Goal: Task Accomplishment & Management: Use online tool/utility

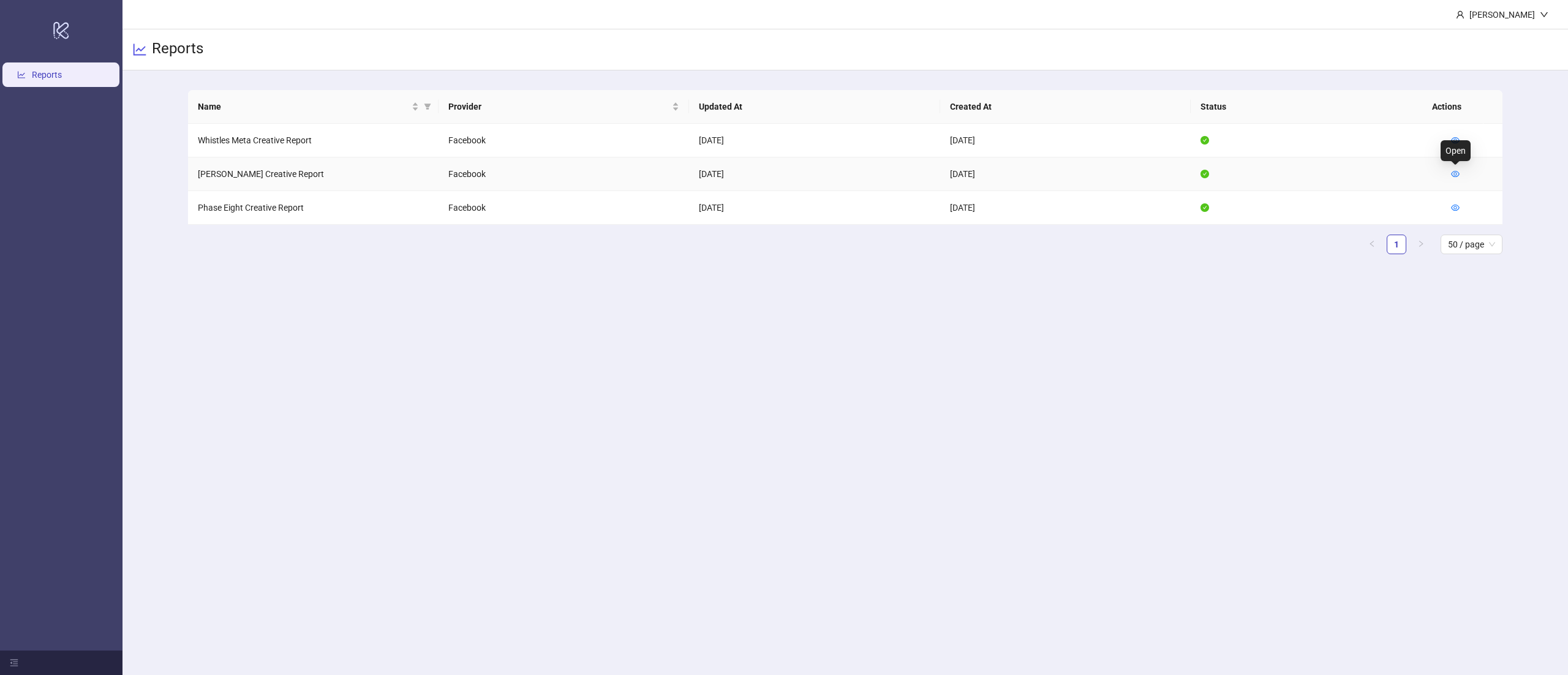
click at [1461, 174] on td at bounding box center [1471, 174] width 61 height 34
click at [1456, 174] on icon "eye" at bounding box center [1454, 174] width 8 height 8
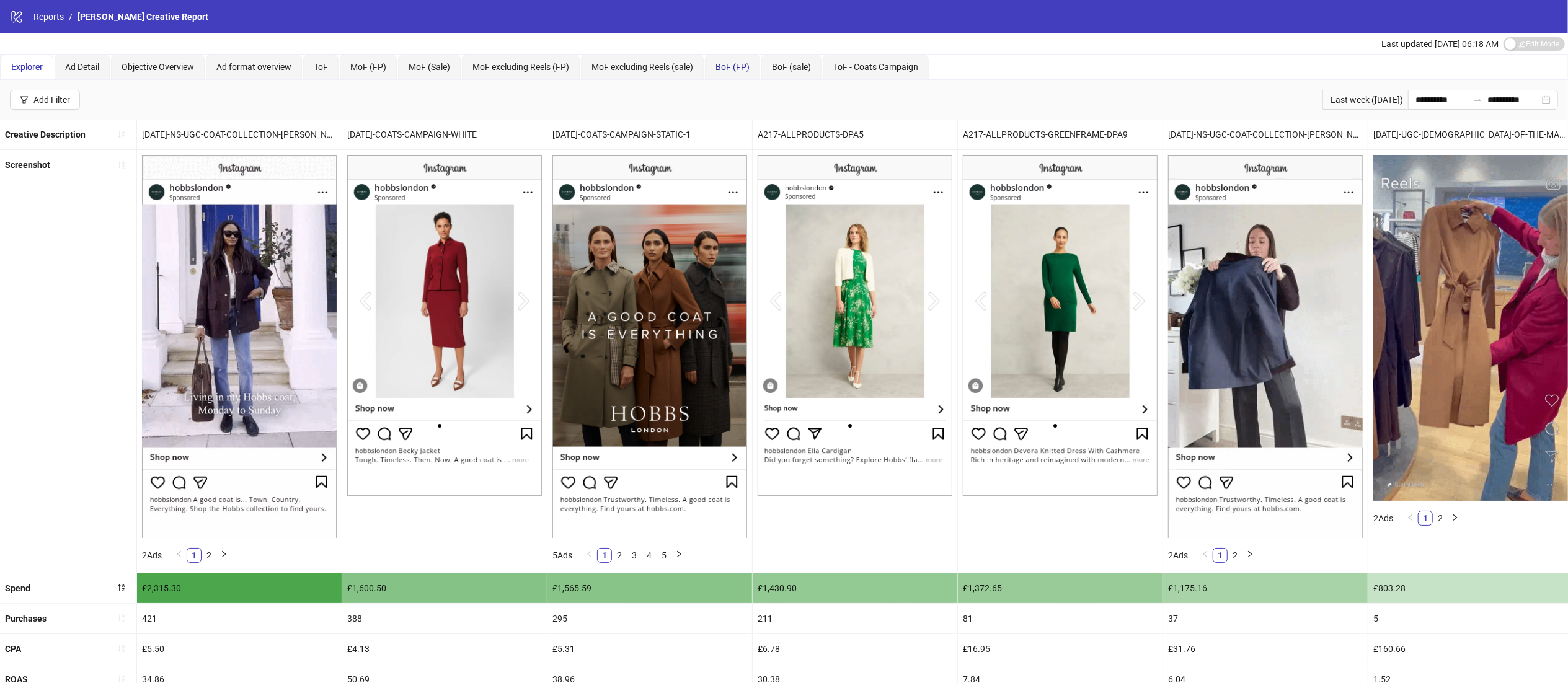
click at [738, 69] on span "BoF (FP)" at bounding box center [732, 66] width 34 height 10
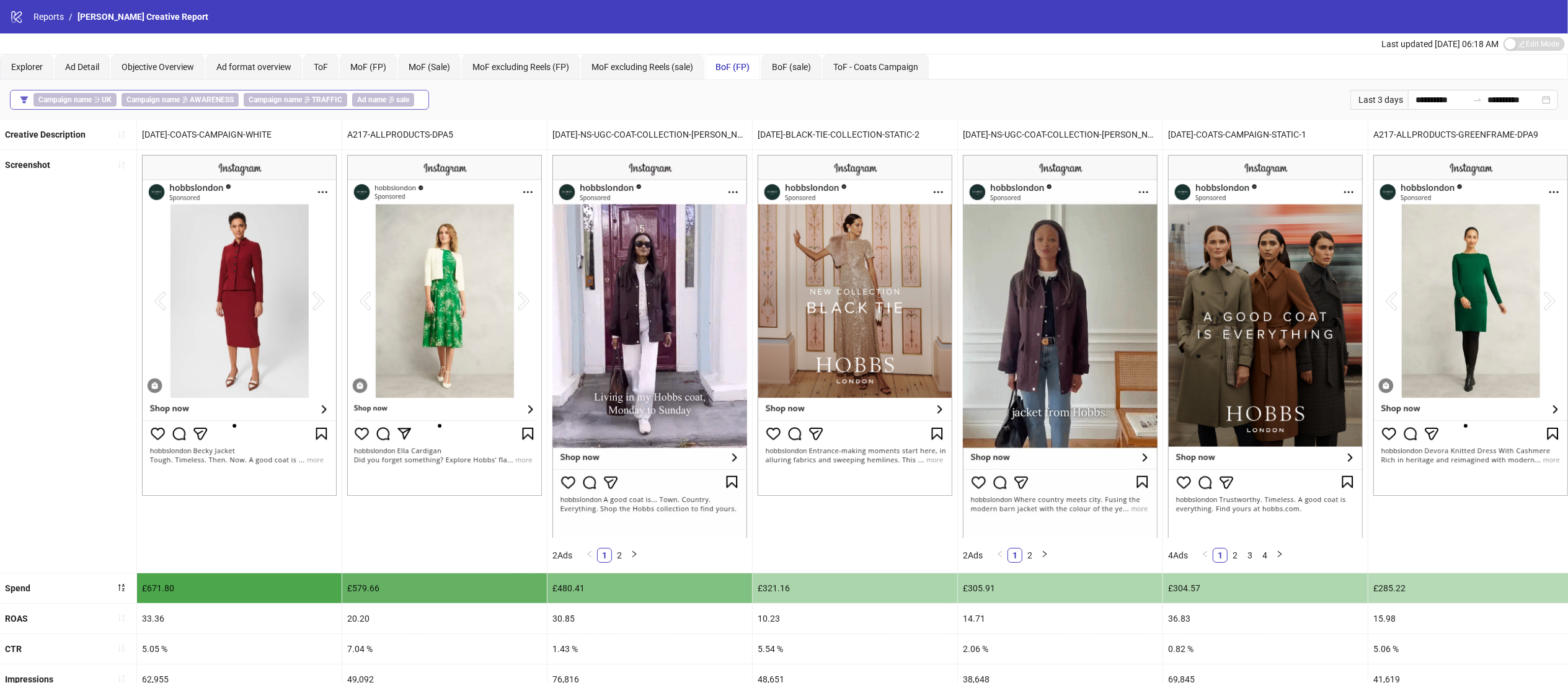
click at [62, 102] on b "Campaign name" at bounding box center [65, 99] width 53 height 8
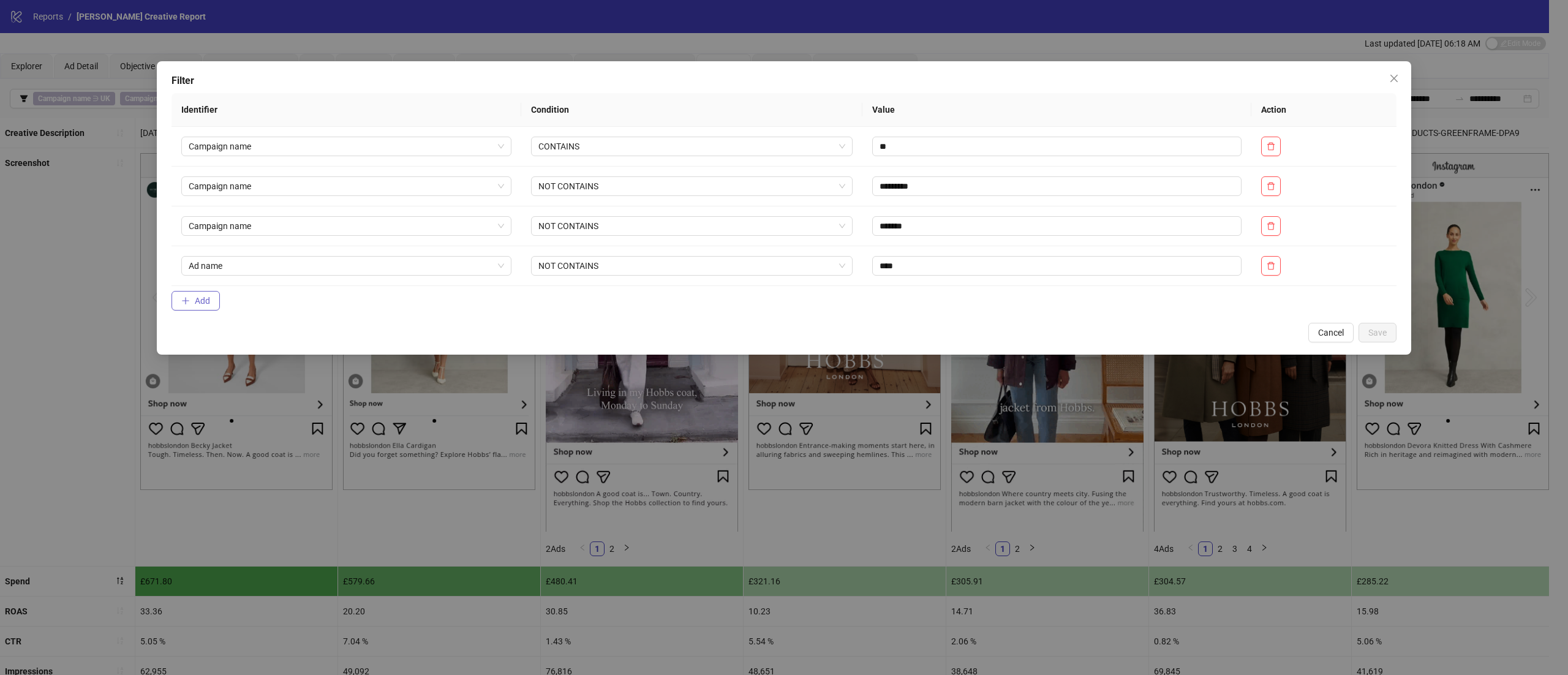
click at [202, 305] on span "Add" at bounding box center [202, 301] width 15 height 10
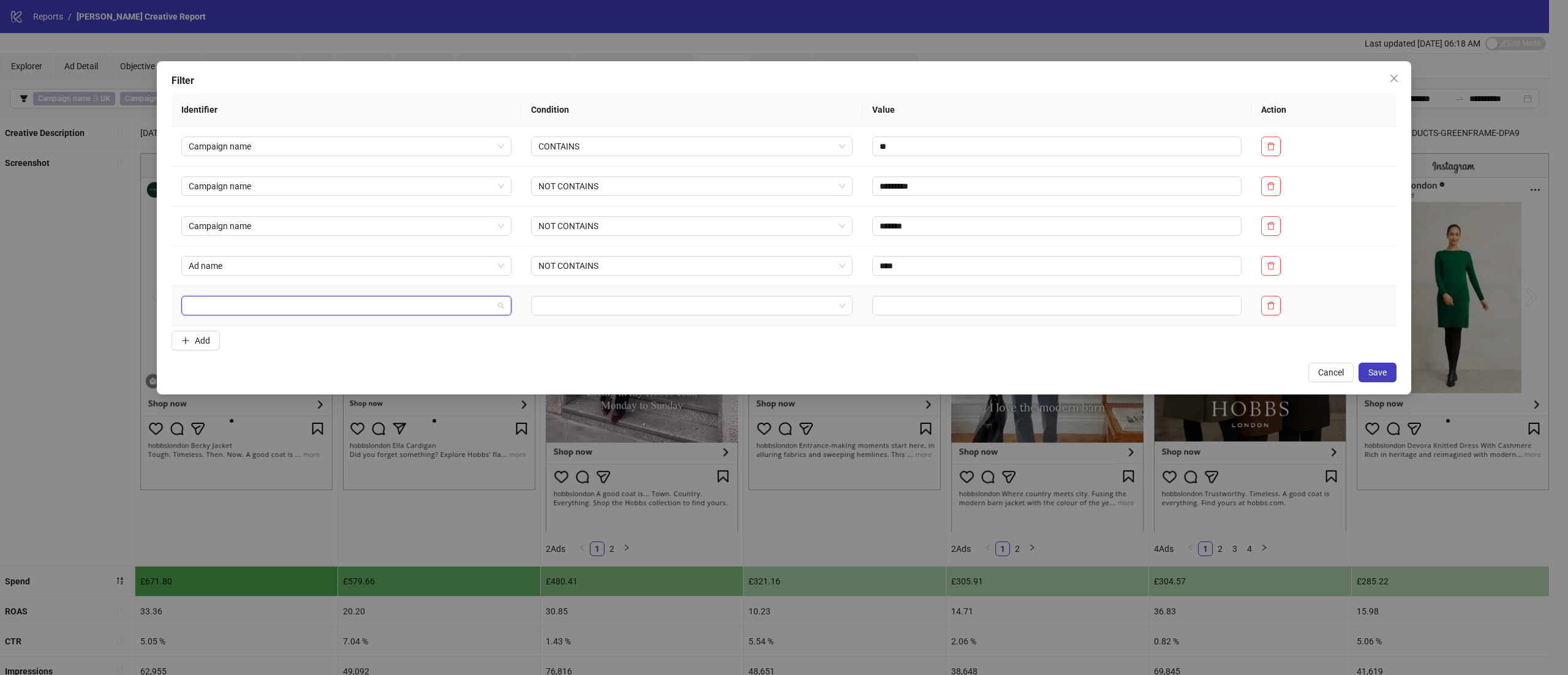
click at [297, 303] on input "search" at bounding box center [341, 305] width 304 height 18
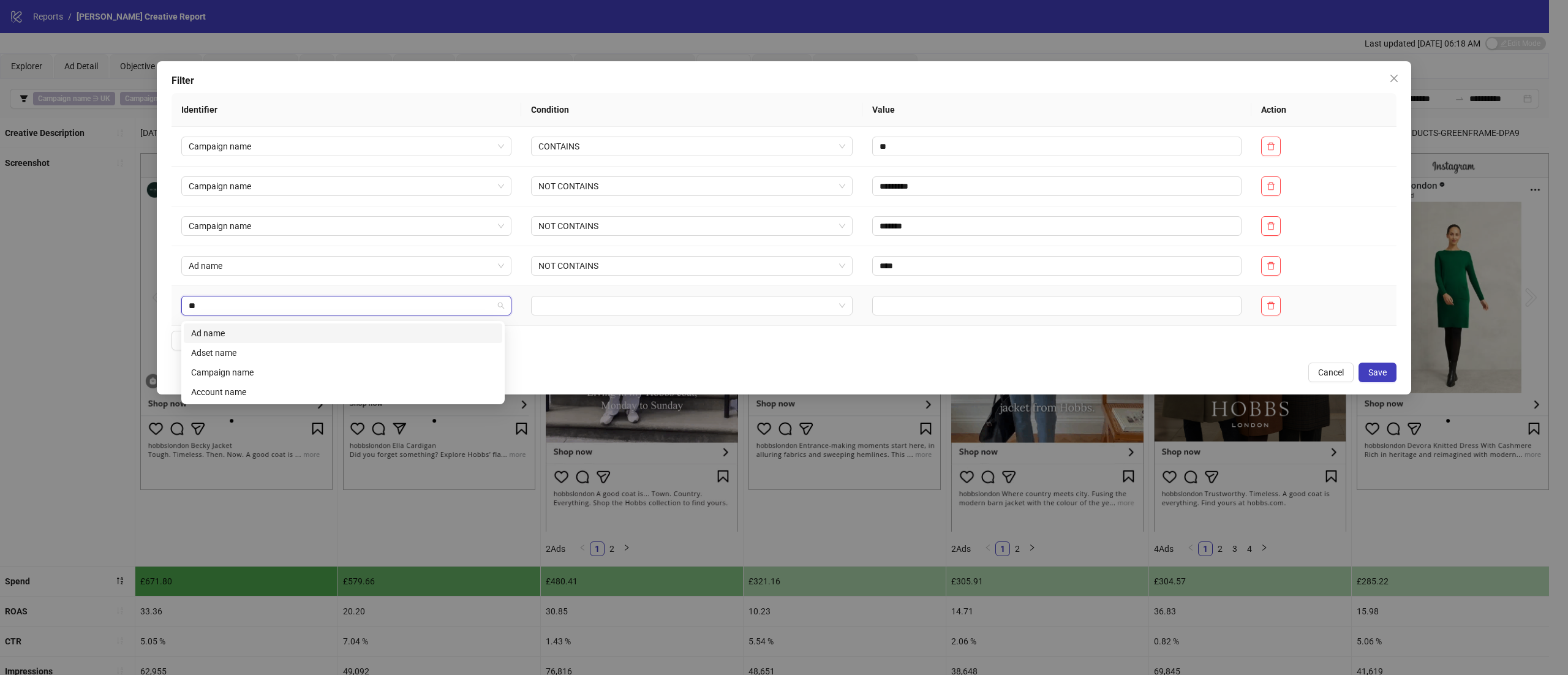
type input "***"
click at [278, 331] on div "Ad name" at bounding box center [342, 333] width 303 height 14
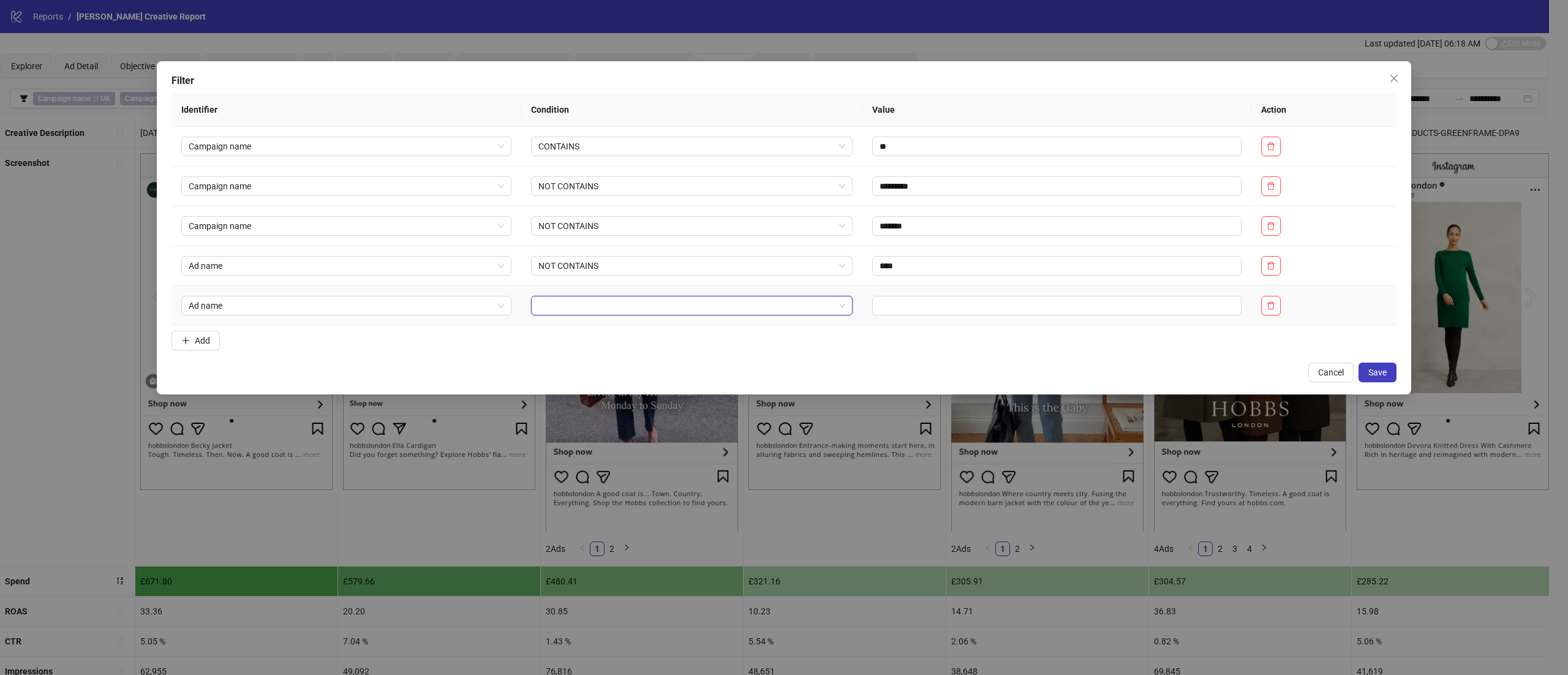
click at [599, 303] on input "search" at bounding box center [687, 305] width 296 height 18
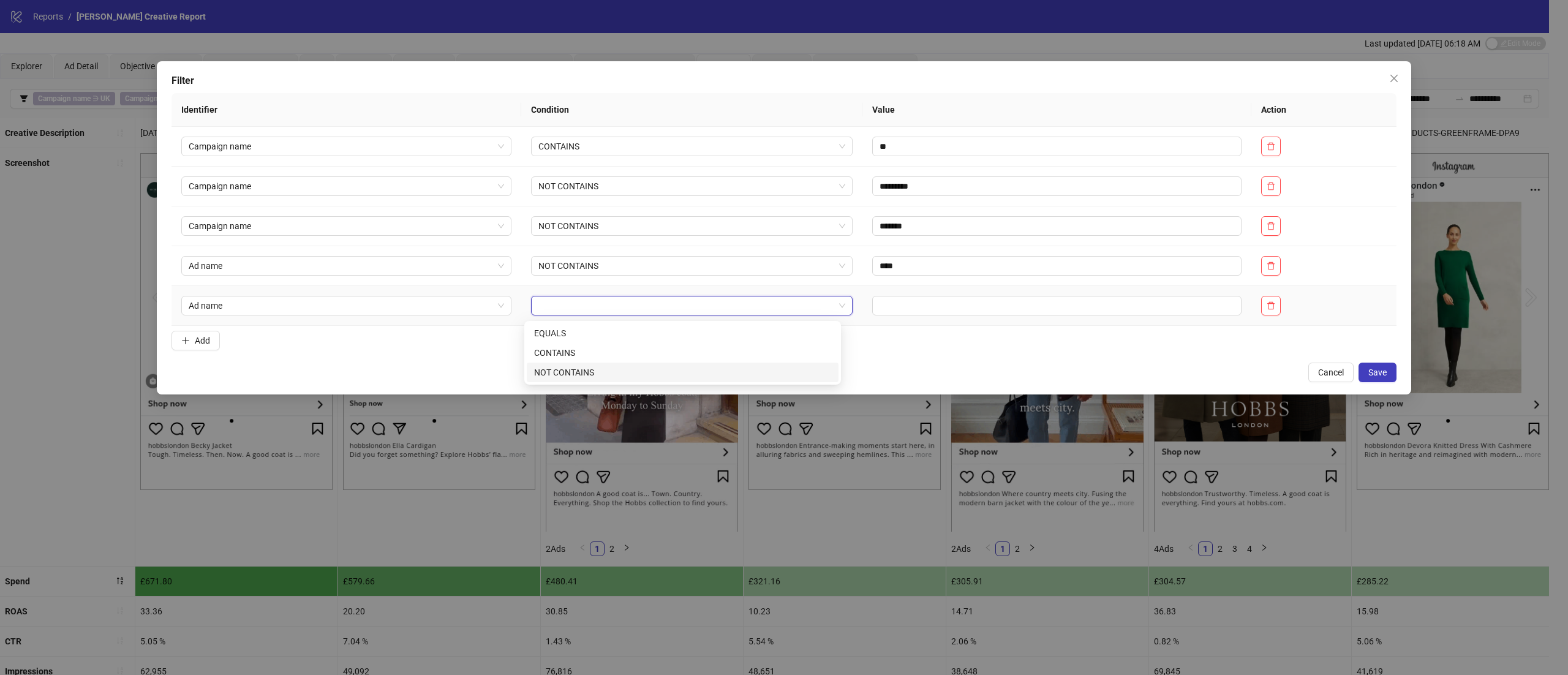
click at [579, 365] on div "NOT CONTAINS" at bounding box center [682, 372] width 297 height 14
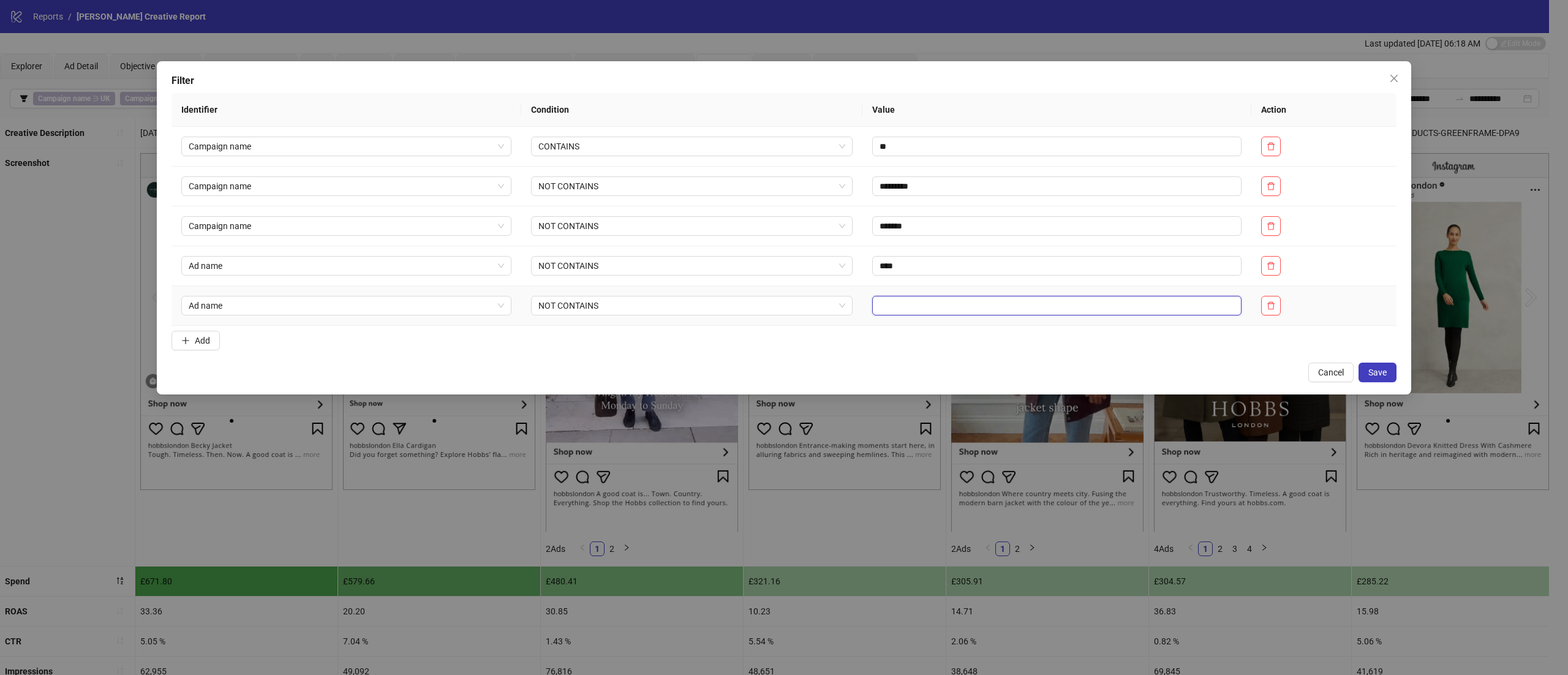
click at [943, 308] on input "text" at bounding box center [1057, 306] width 370 height 20
type input "***"
click at [1383, 370] on span "Save" at bounding box center [1377, 372] width 18 height 10
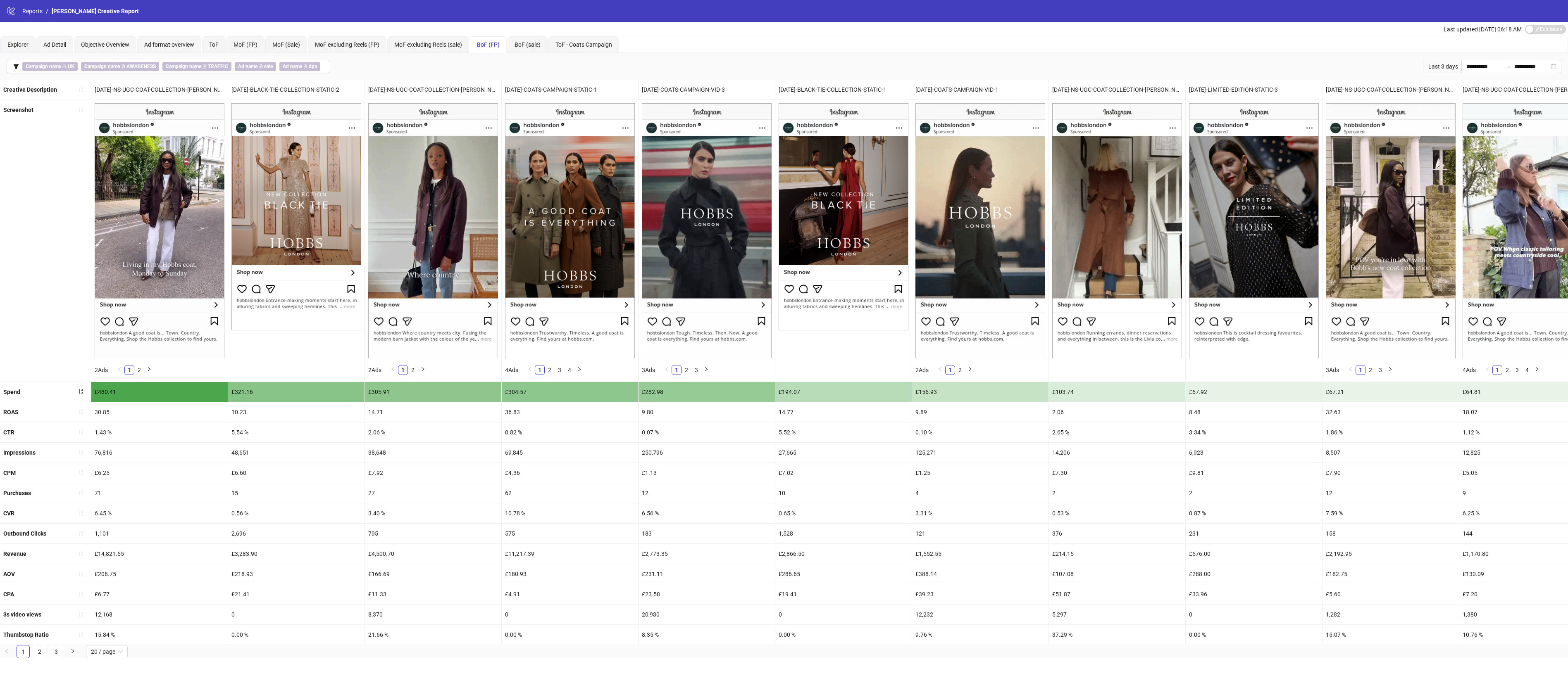
drag, startPoint x: 645, startPoint y: 712, endPoint x: 639, endPoint y: 708, distance: 7.2
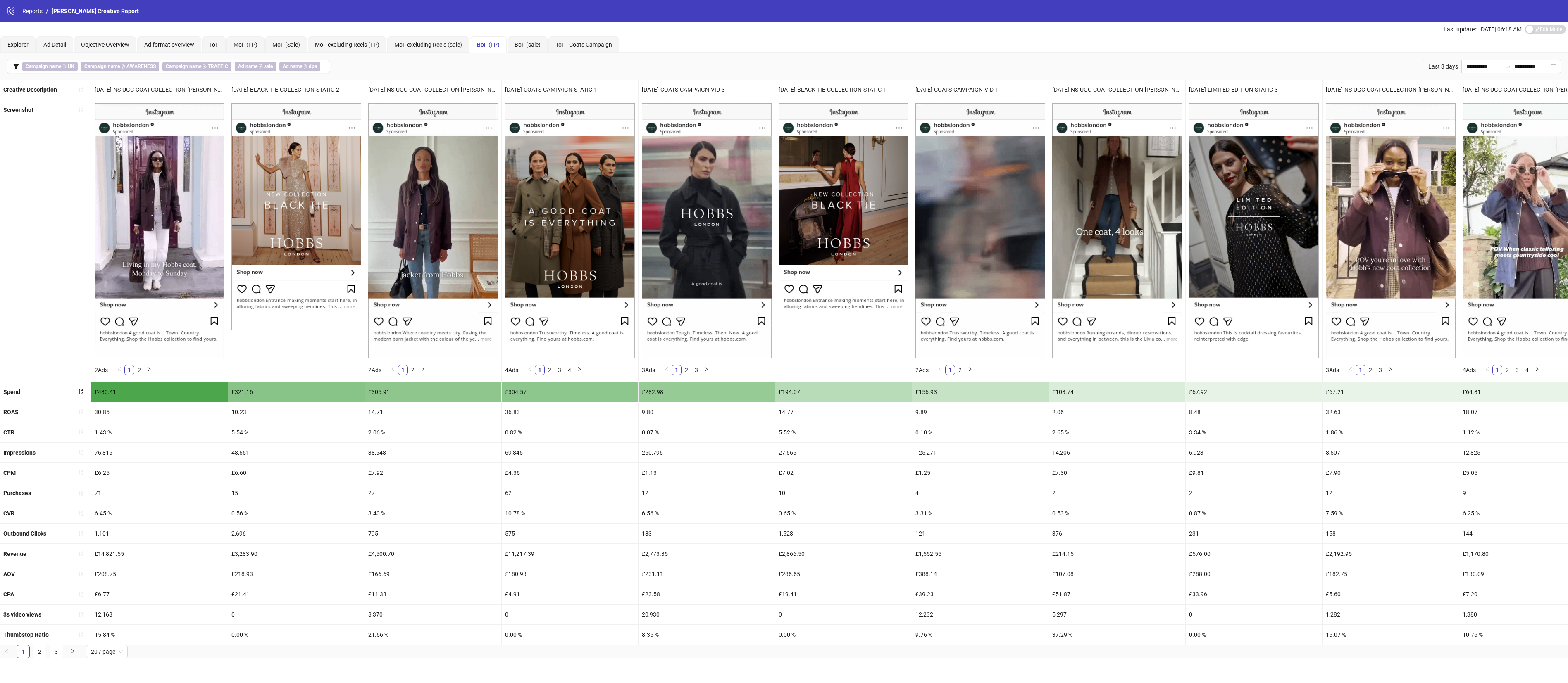
click at [639, 455] on html "**********" at bounding box center [784, 341] width 1568 height 683
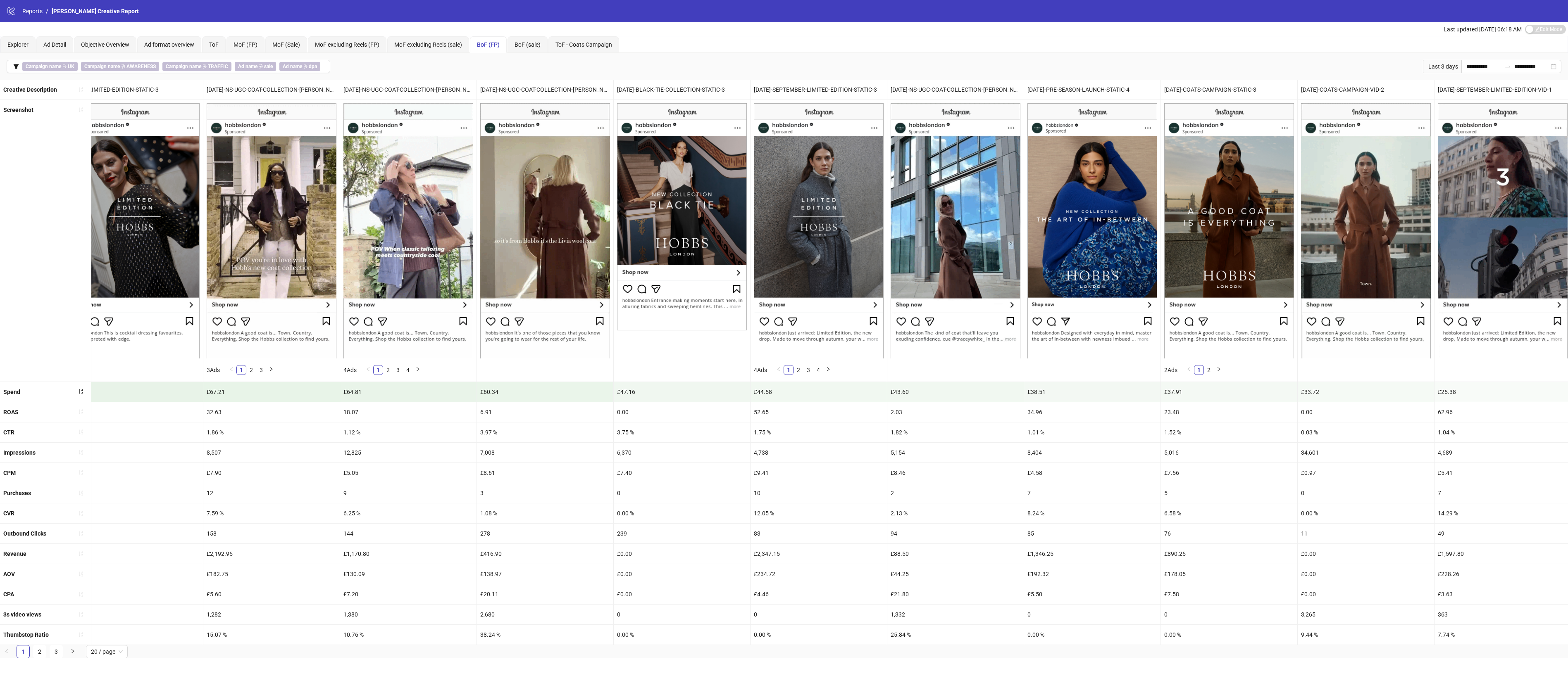
scroll to position [0, 1267]
